Goal: Task Accomplishment & Management: Manage account settings

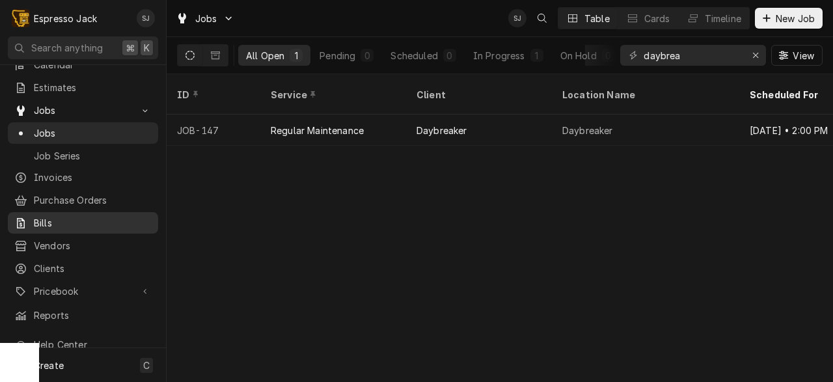
scroll to position [57, 0]
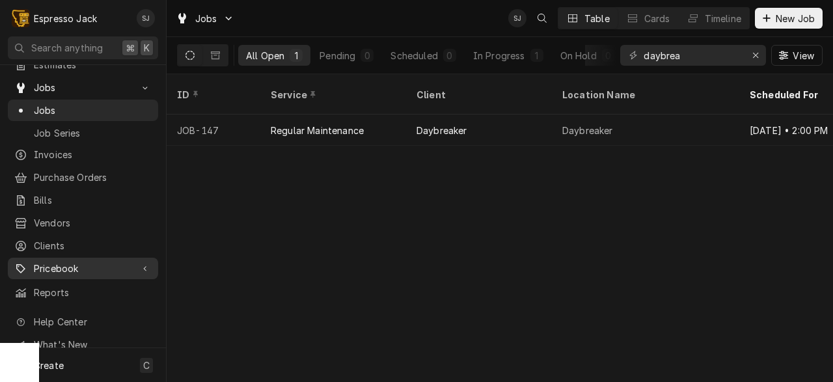
click at [55, 262] on span "Pricebook" at bounding box center [83, 269] width 98 height 14
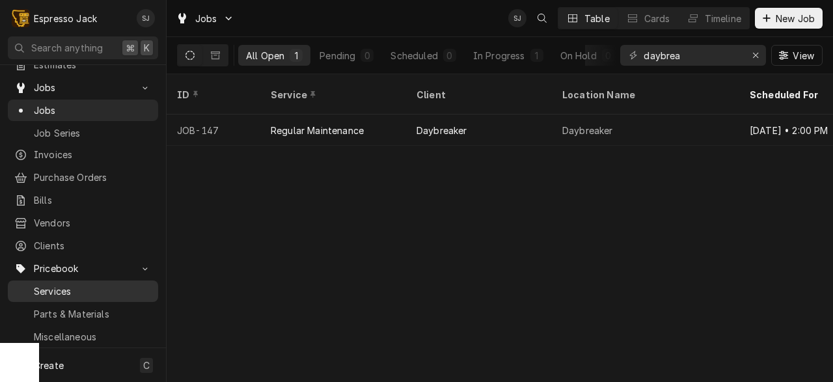
click at [50, 284] on span "Services" at bounding box center [93, 291] width 118 height 14
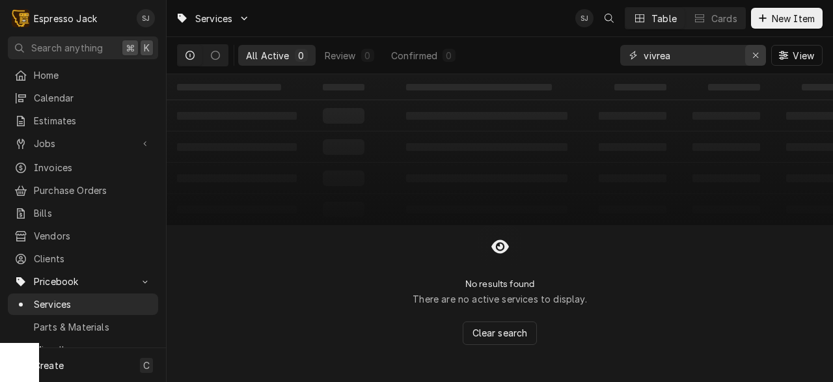
click at [753, 58] on icon "Erase input" at bounding box center [755, 55] width 7 height 9
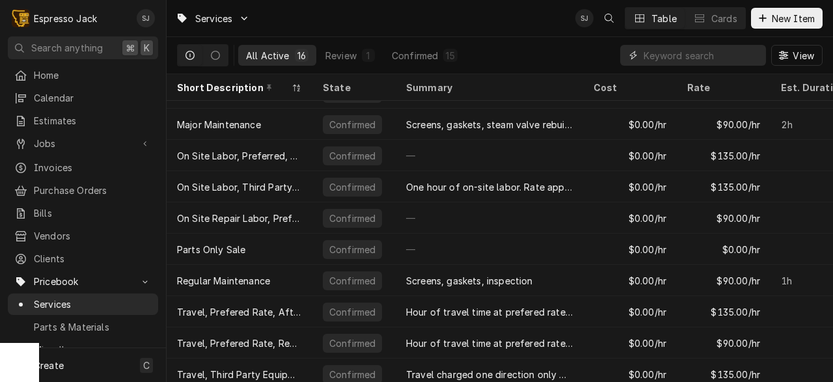
scroll to position [217, 0]
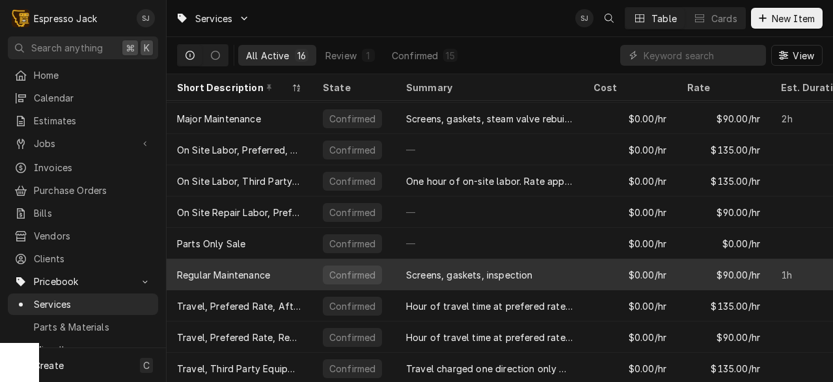
click at [261, 273] on div "Regular Maintenance" at bounding box center [223, 275] width 93 height 14
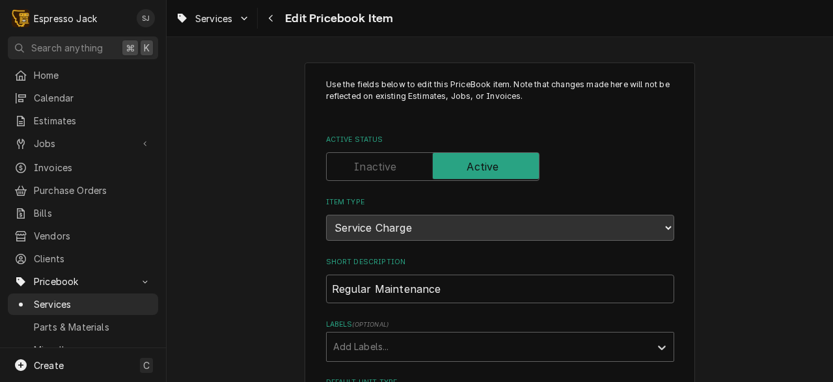
type textarea "x"
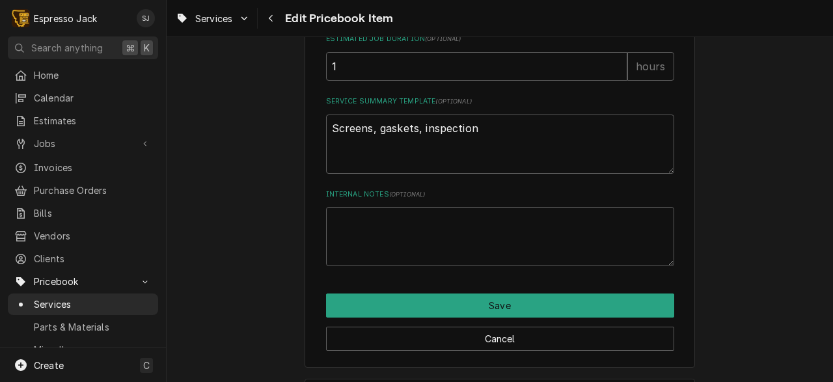
scroll to position [591, 0]
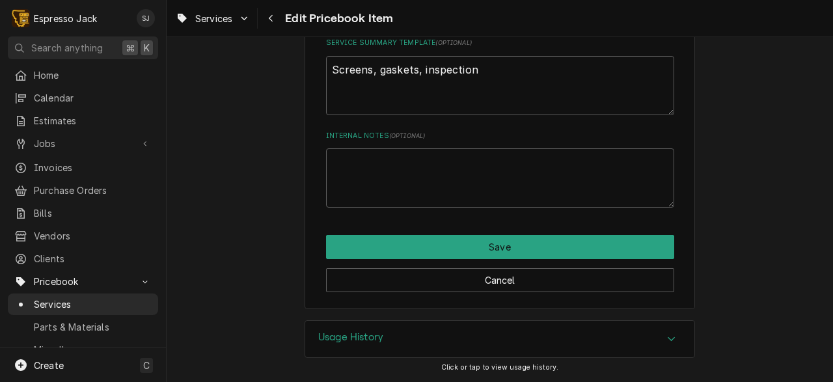
click at [362, 334] on h3 "Usage History" at bounding box center [350, 337] width 65 height 12
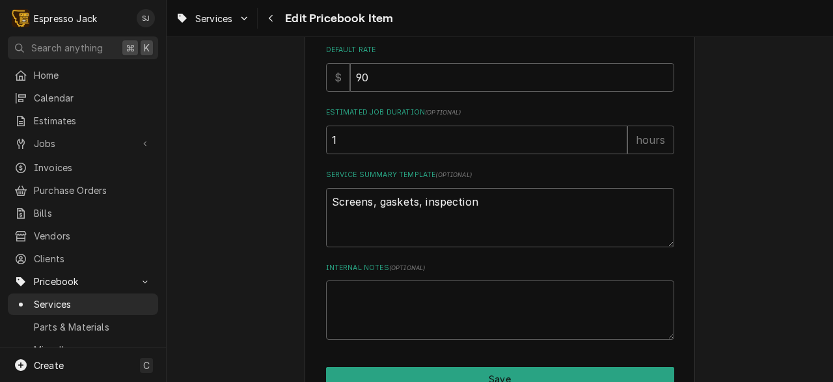
scroll to position [0, 0]
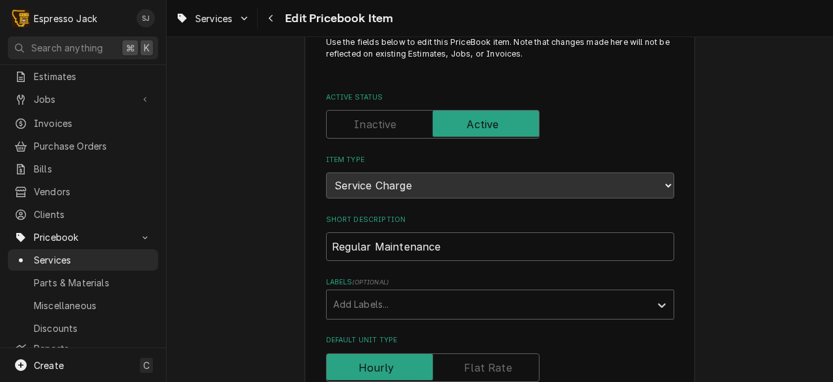
scroll to position [52, 0]
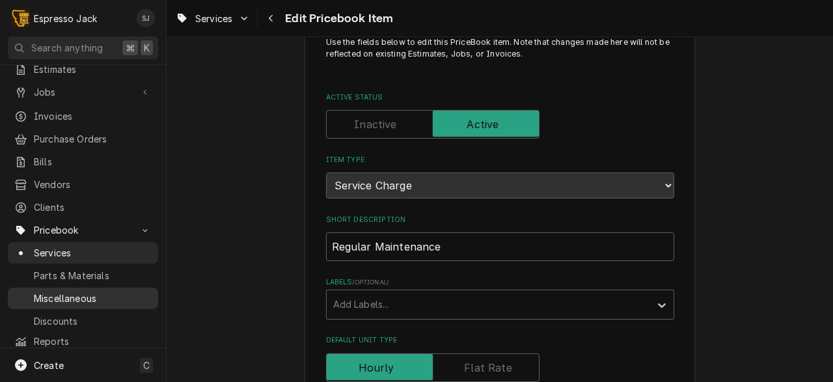
click at [69, 291] on span "Miscellaneous" at bounding box center [93, 298] width 118 height 14
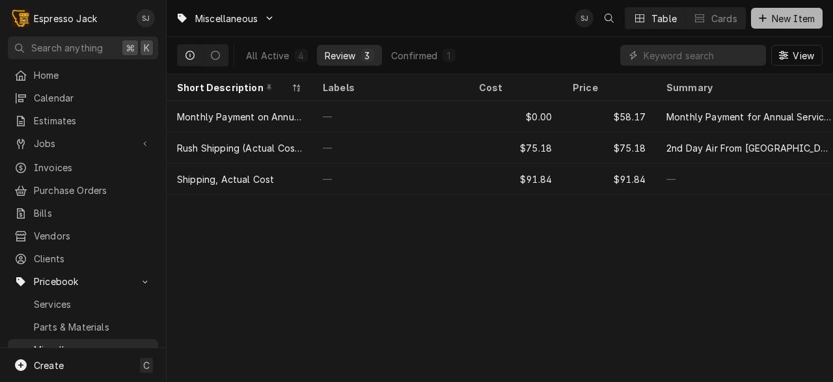
click at [790, 16] on span "New Item" at bounding box center [793, 19] width 48 height 14
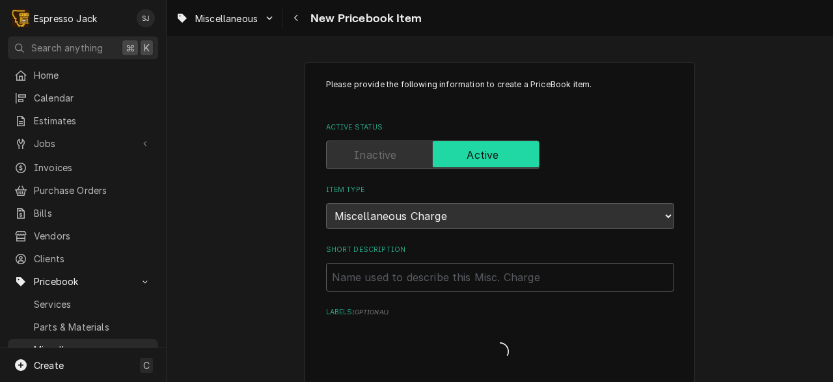
type textarea "x"
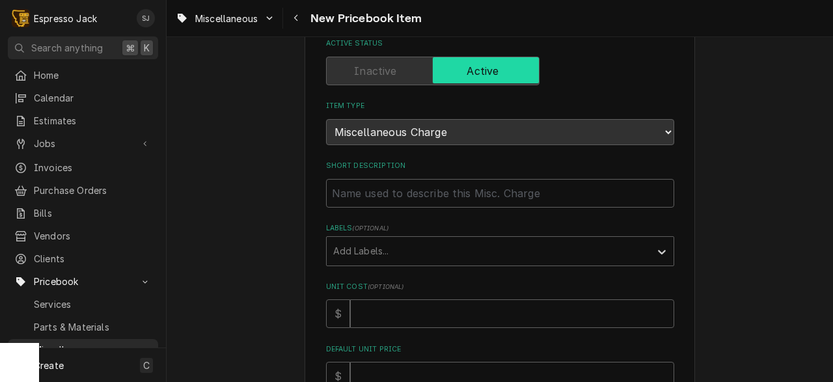
scroll to position [85, 0]
click at [661, 250] on icon "Labels" at bounding box center [661, 251] width 13 height 13
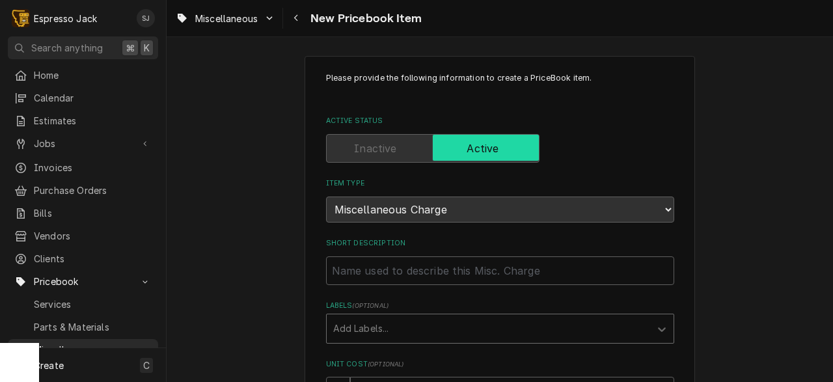
scroll to position [0, 0]
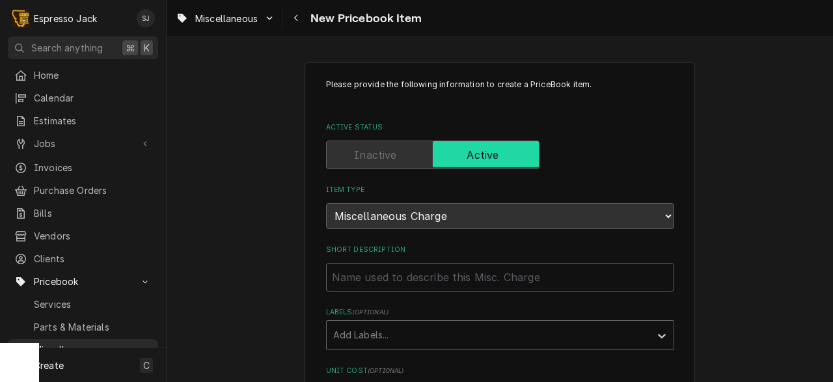
click at [369, 152] on label "Active Status" at bounding box center [432, 155] width 213 height 29
click at [474, 198] on div "Item Type Choose PriceBook item type... Service Charge Part or Material Miscell…" at bounding box center [500, 207] width 348 height 44
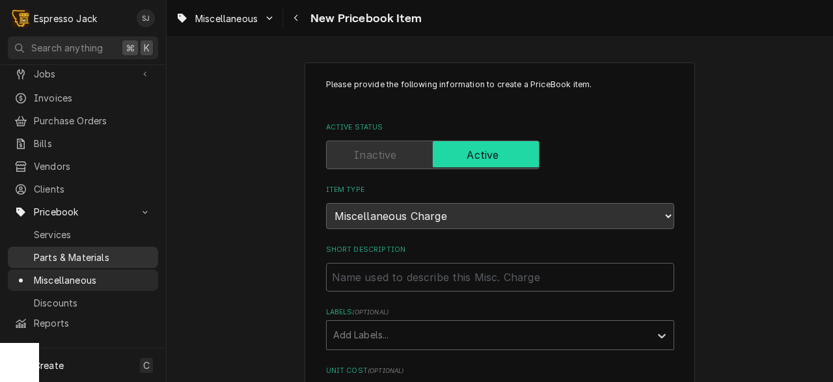
scroll to position [77, 0]
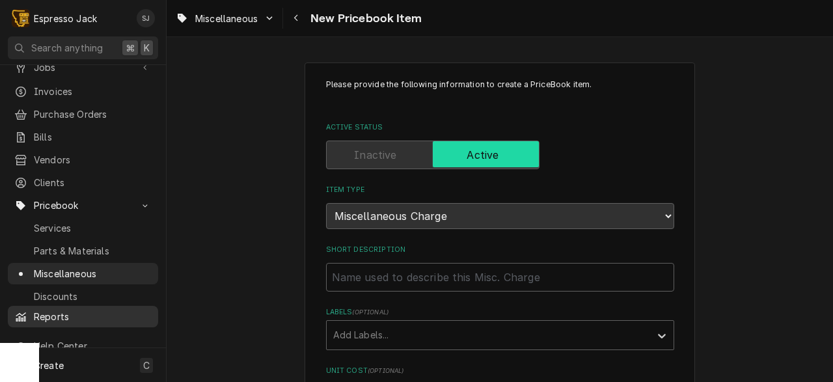
click at [62, 312] on span "Reports" at bounding box center [93, 317] width 118 height 14
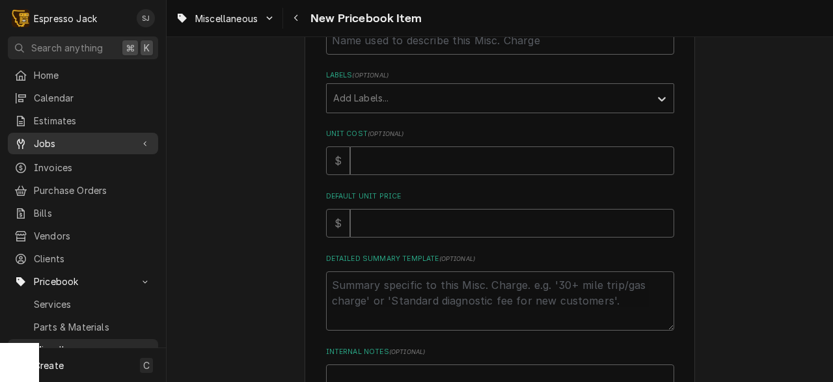
click at [147, 137] on div "Dynamic Content Wrapper" at bounding box center [145, 143] width 13 height 13
